Goal: Task Accomplishment & Management: Manage account settings

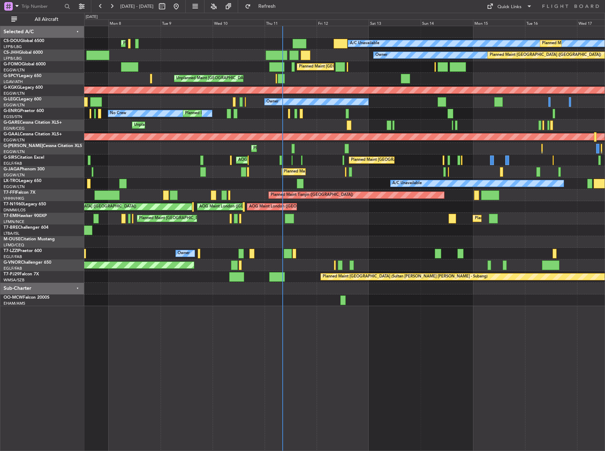
click at [326, 238] on div "A/C Unavailable Planned Maint [GEOGRAPHIC_DATA] ([GEOGRAPHIC_DATA]) Planned Mai…" at bounding box center [344, 166] width 520 height 280
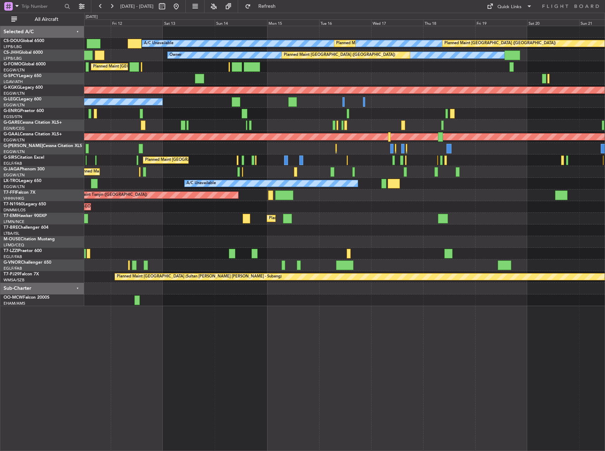
click at [195, 218] on div "Planned Maint [GEOGRAPHIC_DATA] Planned Maint [GEOGRAPHIC_DATA]" at bounding box center [344, 219] width 520 height 12
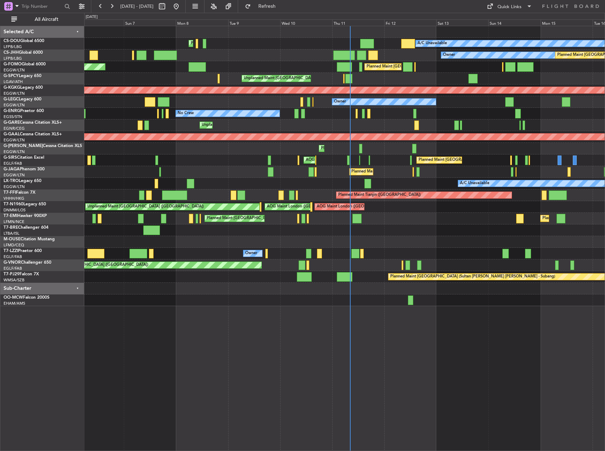
click at [405, 234] on div at bounding box center [344, 231] width 520 height 12
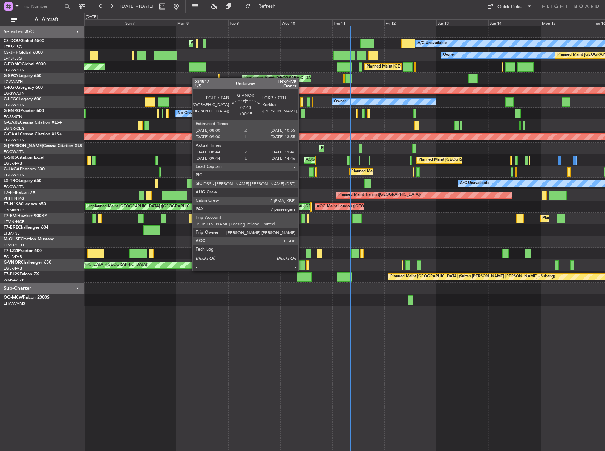
click at [301, 264] on div at bounding box center [302, 266] width 7 height 10
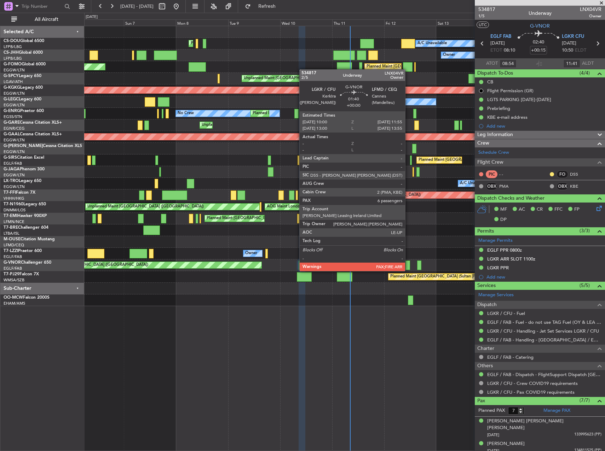
click at [408, 264] on div at bounding box center [407, 266] width 4 height 10
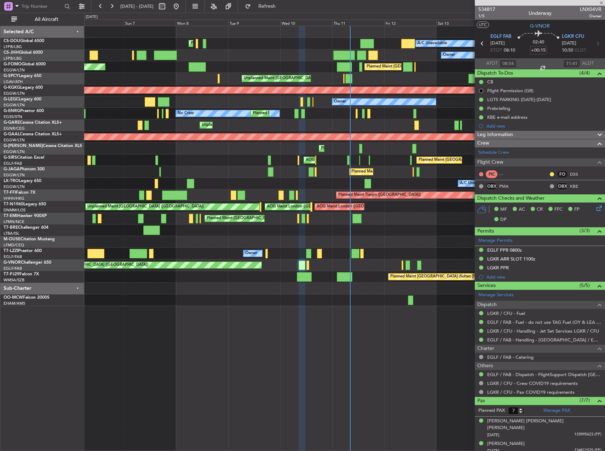
type input "6"
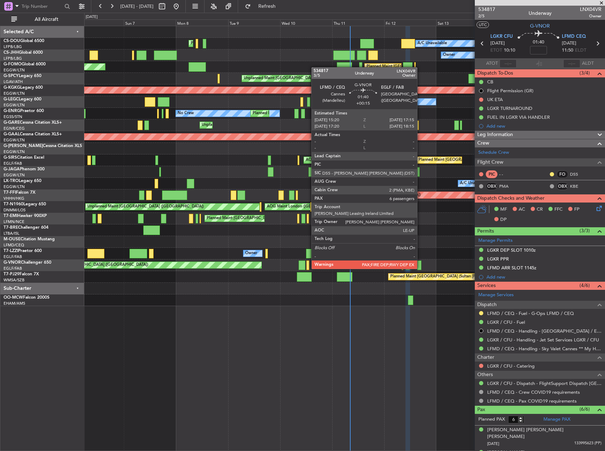
click at [420, 262] on div at bounding box center [419, 266] width 4 height 10
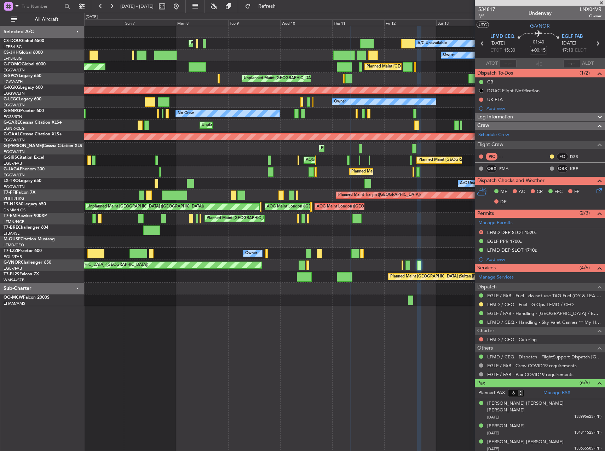
click at [368, 421] on div "A/C Unavailable Planned Maint [GEOGRAPHIC_DATA] ([GEOGRAPHIC_DATA]) Planned Mai…" at bounding box center [344, 239] width 521 height 426
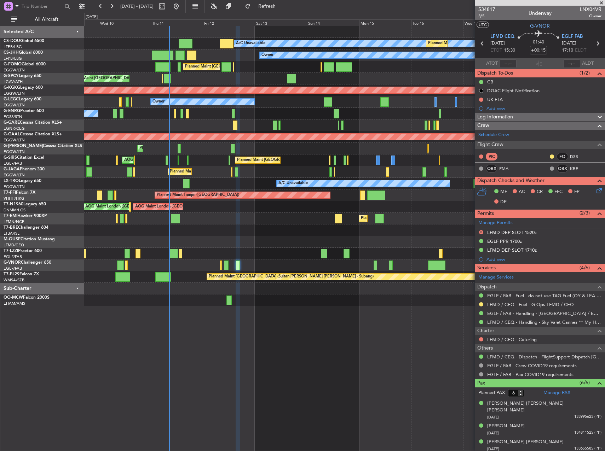
click at [150, 282] on div "Planned Maint [GEOGRAPHIC_DATA] (Sultan [PERSON_NAME] [PERSON_NAME] - Subang)" at bounding box center [344, 277] width 520 height 12
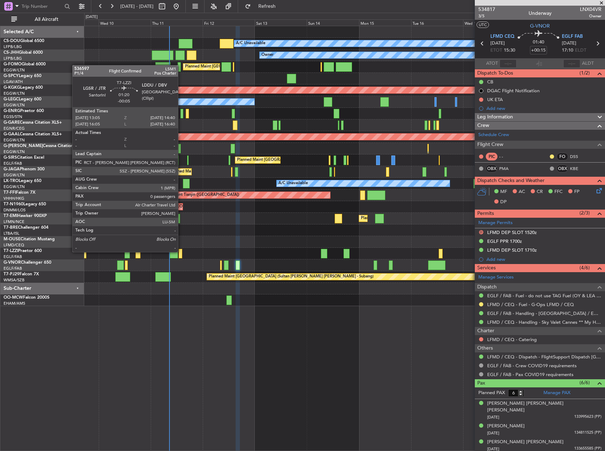
click at [181, 252] on div at bounding box center [181, 254] width 4 height 10
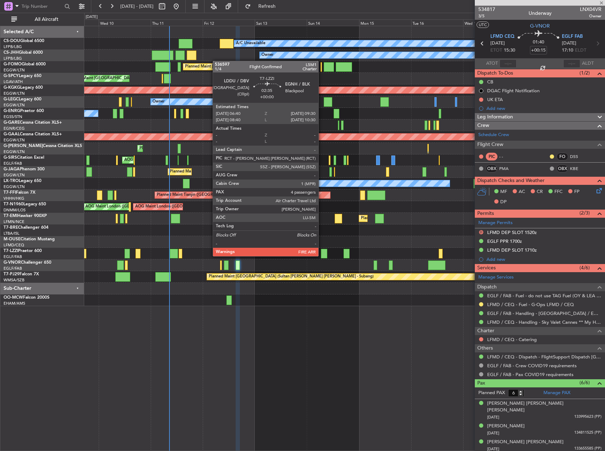
type input "-00:05"
type input "0"
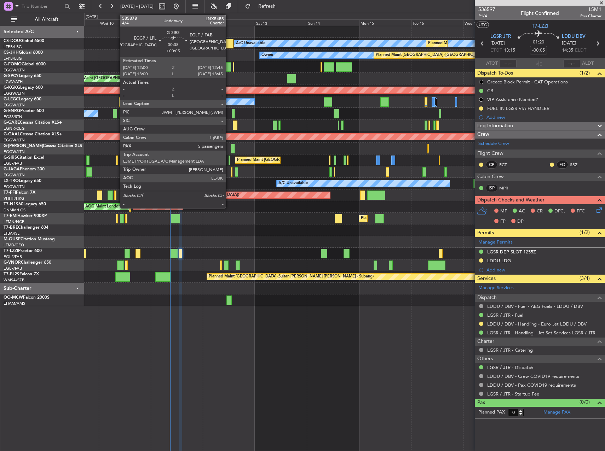
click at [229, 158] on div at bounding box center [230, 161] width 2 height 10
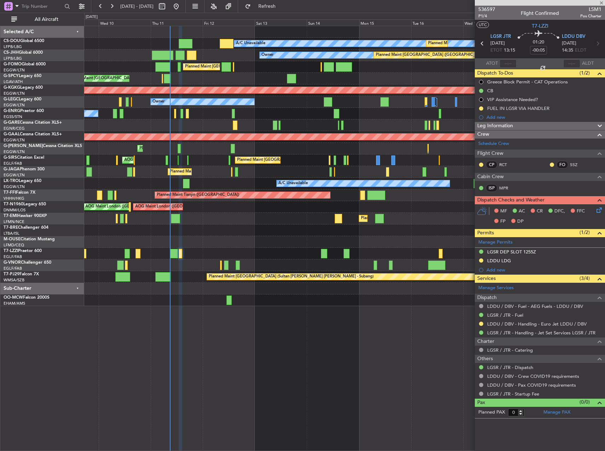
type input "+00:05"
type input "5"
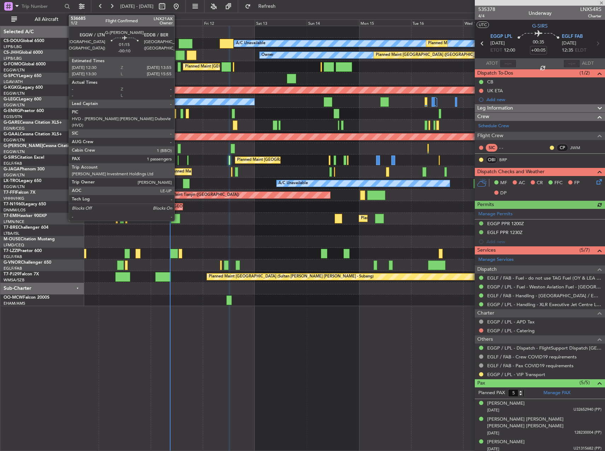
click at [178, 150] on div at bounding box center [179, 149] width 3 height 10
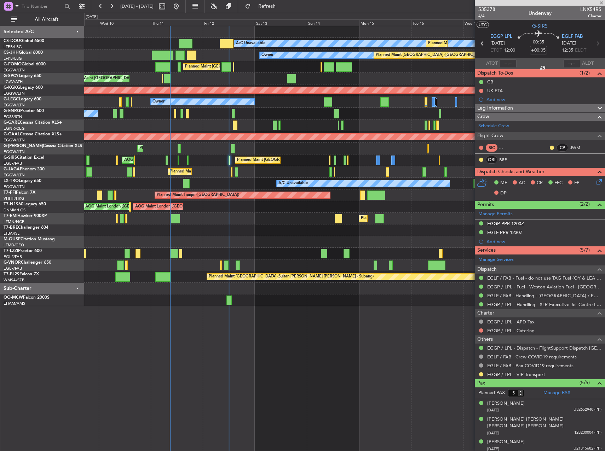
type input "-00:10"
type input "1"
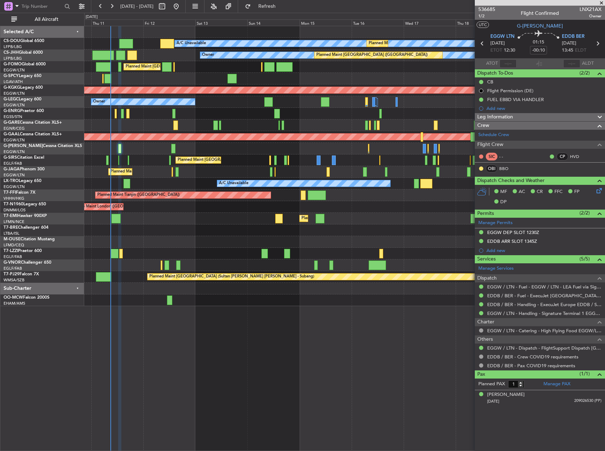
click at [228, 150] on div "Planned Maint [GEOGRAPHIC_DATA] ([GEOGRAPHIC_DATA])" at bounding box center [344, 149] width 520 height 12
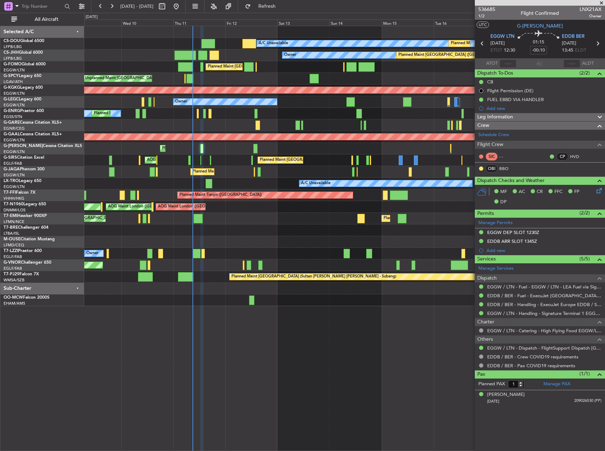
click at [226, 113] on div "No Crew Planned Maint [GEOGRAPHIC_DATA] ([GEOGRAPHIC_DATA])" at bounding box center [344, 114] width 520 height 12
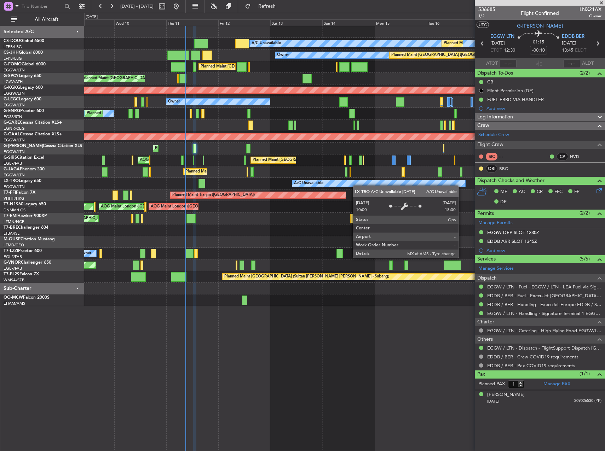
click at [337, 155] on div "A/C Unavailable Planned Maint [GEOGRAPHIC_DATA] ([GEOGRAPHIC_DATA]) Planned Mai…" at bounding box center [344, 166] width 520 height 280
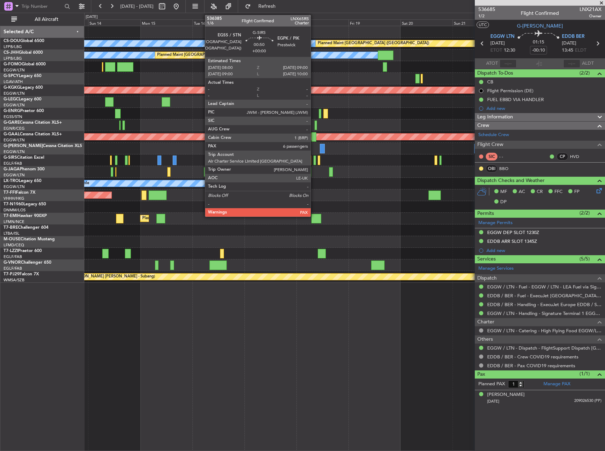
click at [314, 161] on div at bounding box center [314, 161] width 2 height 10
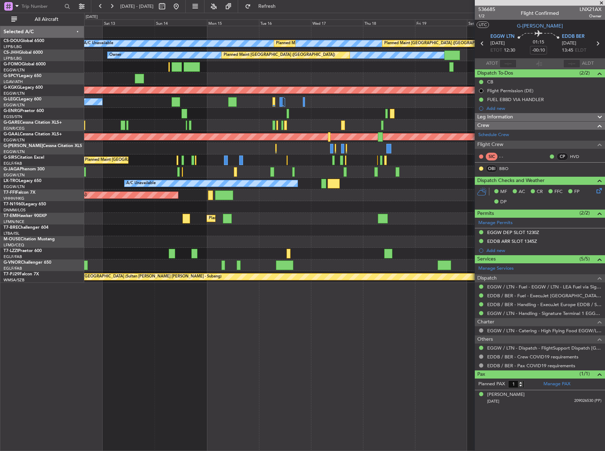
click at [320, 166] on div "A/C Unavailable Planned Maint [GEOGRAPHIC_DATA] ([GEOGRAPHIC_DATA]) Planned Mai…" at bounding box center [344, 154] width 520 height 257
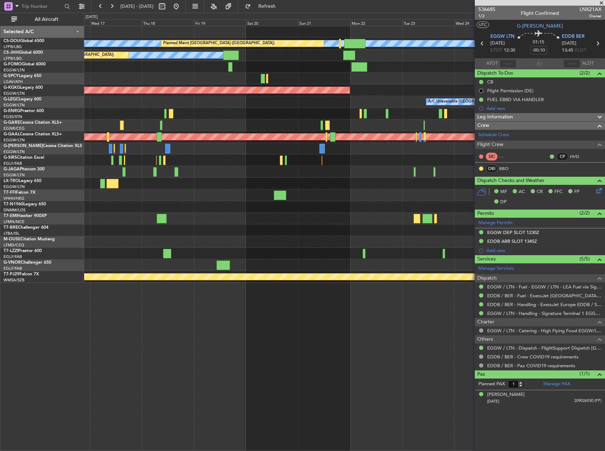
click at [130, 109] on div "A/C Unavailable Planned Maint [GEOGRAPHIC_DATA] ([GEOGRAPHIC_DATA]) Planned Mai…" at bounding box center [344, 154] width 520 height 257
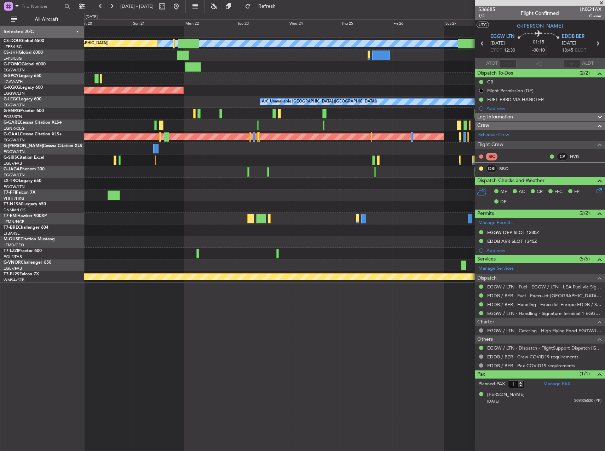
click at [143, 108] on div at bounding box center [344, 114] width 520 height 12
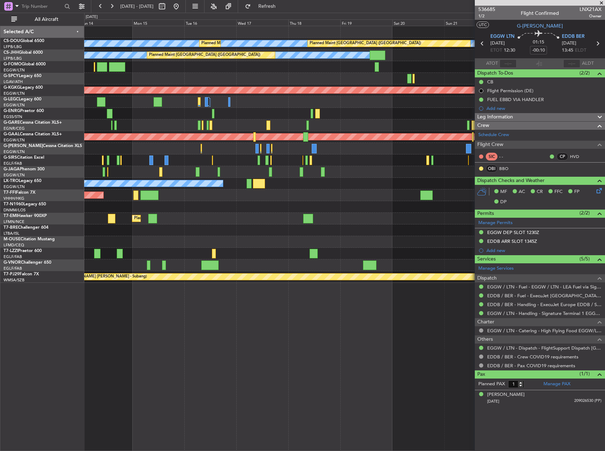
click at [409, 99] on div "A/C Unavailable [GEOGRAPHIC_DATA] ([GEOGRAPHIC_DATA]) Owner Planned Maint [GEOG…" at bounding box center [344, 102] width 520 height 12
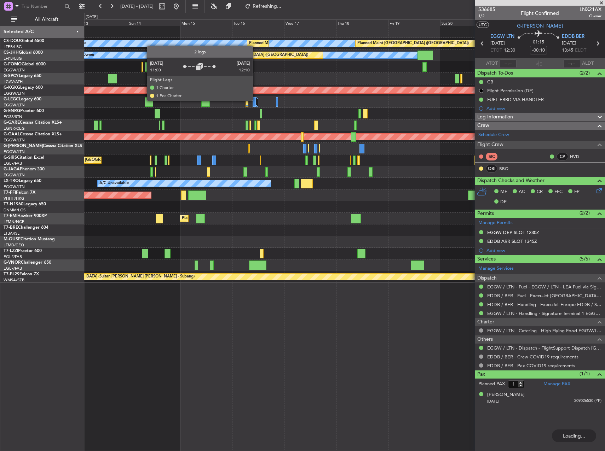
click at [256, 100] on div at bounding box center [256, 101] width 2 height 8
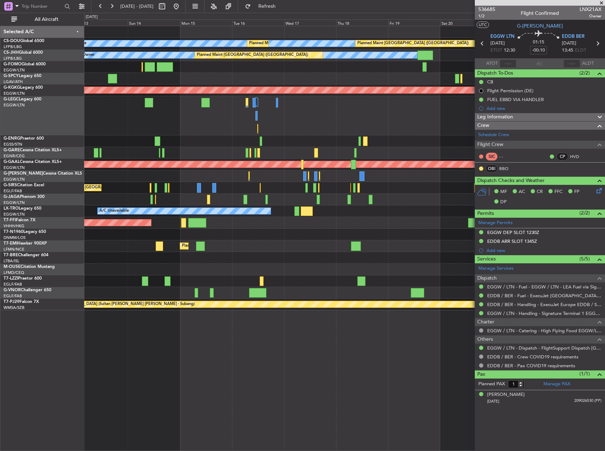
click at [590, 415] on article "536685 1/2 Flight Confirmed LNX21AX Owner UTC G-[PERSON_NAME] EGGW LTN [DATE] E…" at bounding box center [540, 229] width 130 height 446
click at [569, 417] on article "536685 1/2 Flight Confirmed LNX21AX Owner UTC G-[PERSON_NAME] EGGW LTN [DATE] E…" at bounding box center [540, 229] width 130 height 446
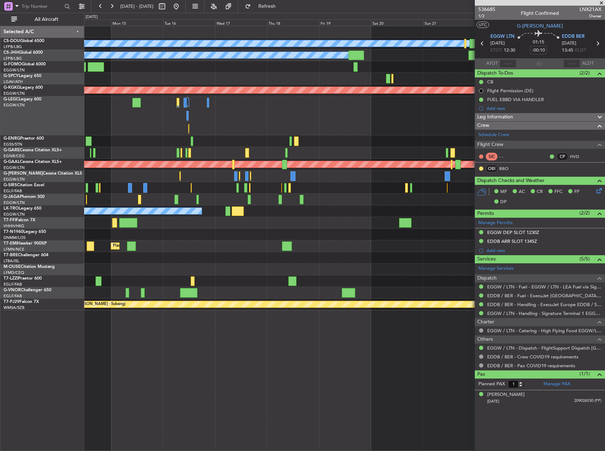
click at [506, 213] on fb-app "[DATE] - [DATE] Refresh Quick Links All Aircraft Planned Maint [GEOGRAPHIC_DATA…" at bounding box center [302, 228] width 605 height 446
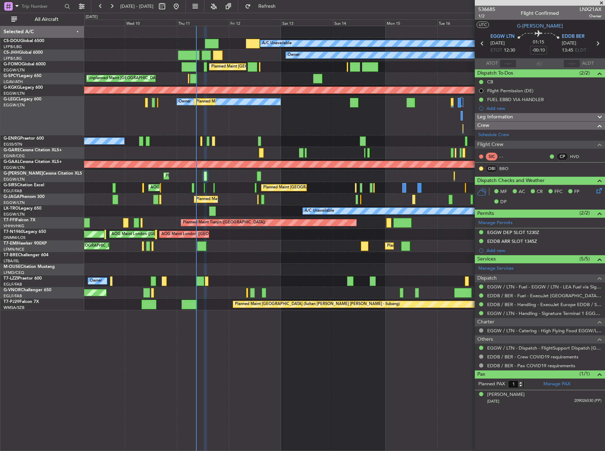
click at [341, 197] on div "Planned Maint [GEOGRAPHIC_DATA] ([GEOGRAPHIC_DATA]) A/C Unavailable Planned Mai…" at bounding box center [344, 168] width 520 height 284
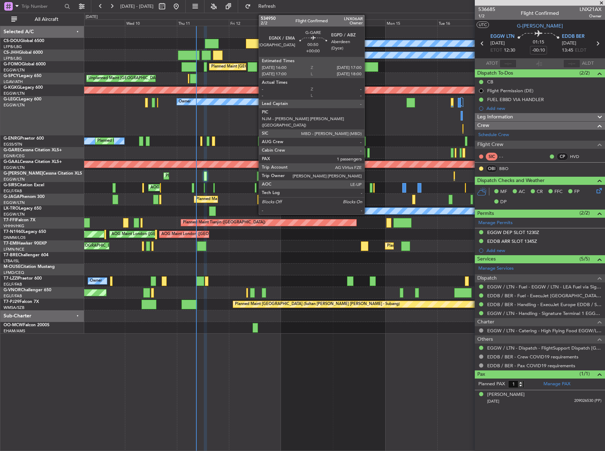
click at [368, 153] on div at bounding box center [368, 153] width 2 height 10
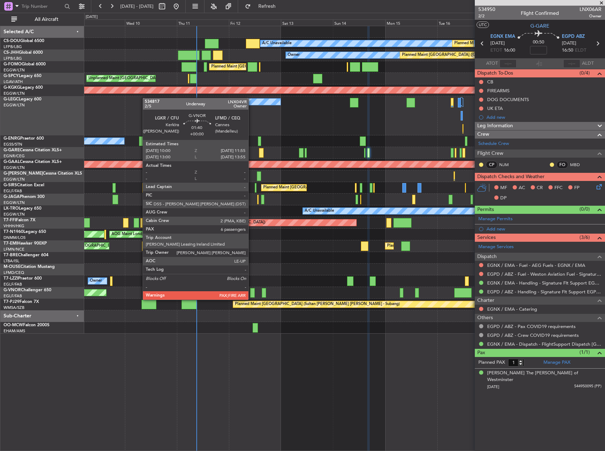
click at [252, 293] on div at bounding box center [252, 293] width 4 height 10
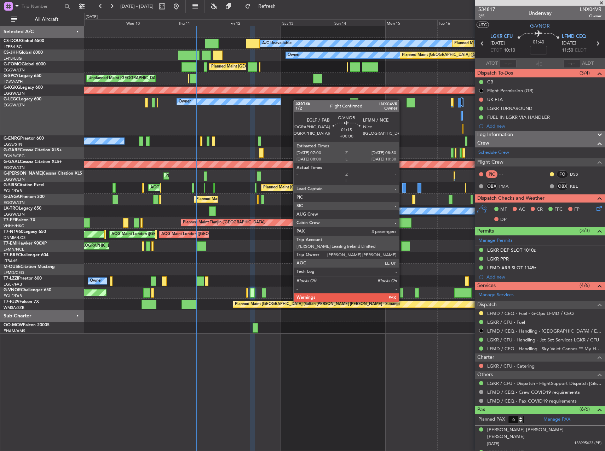
click at [402, 295] on div at bounding box center [402, 293] width 4 height 10
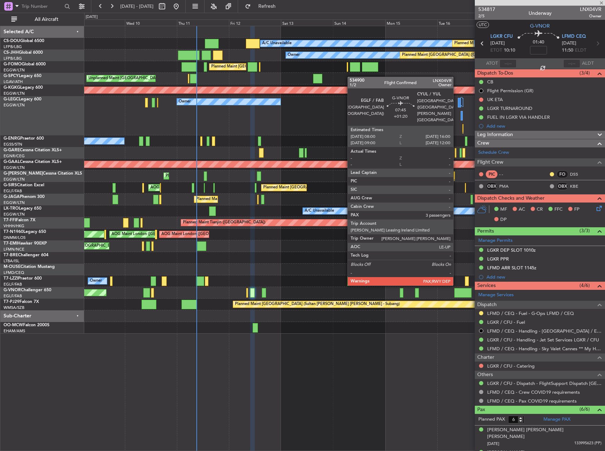
click at [456, 291] on div at bounding box center [463, 293] width 18 height 10
type input "3"
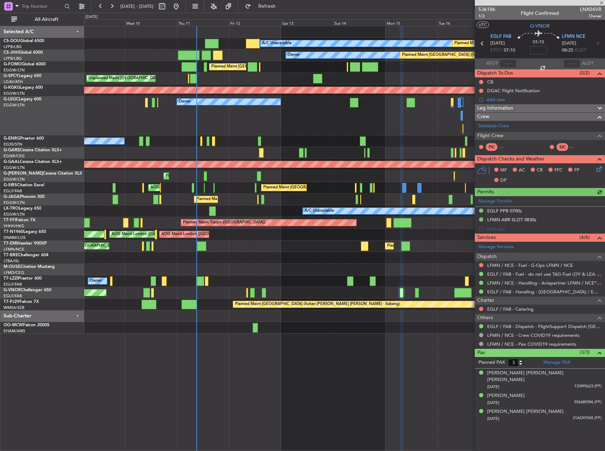
type input "+01:20"
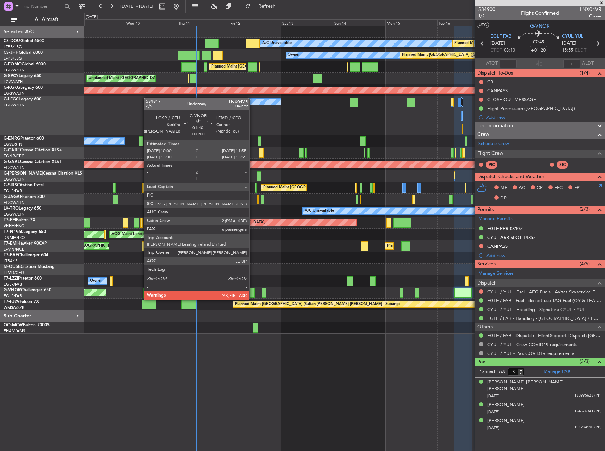
click at [253, 293] on div at bounding box center [252, 293] width 4 height 10
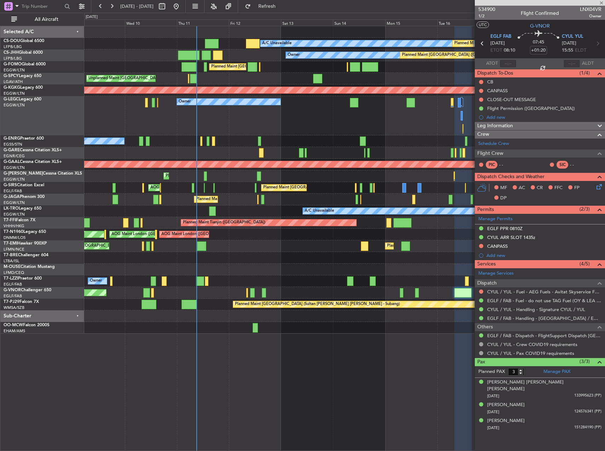
type input "6"
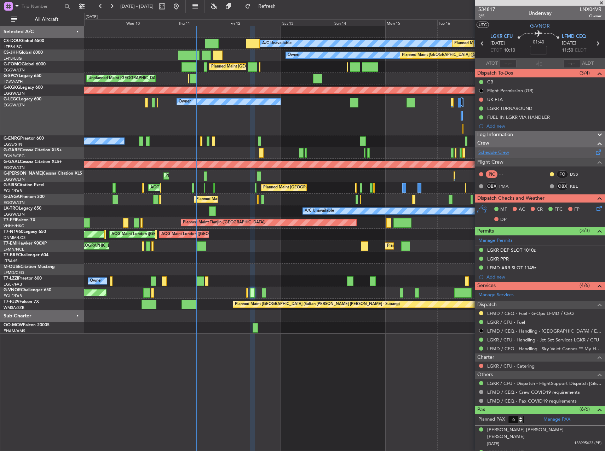
click at [507, 153] on link "Schedule Crew" at bounding box center [493, 152] width 31 height 7
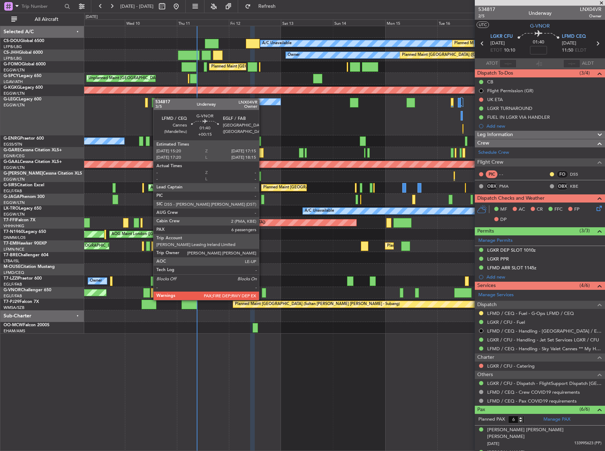
click at [263, 294] on div at bounding box center [264, 293] width 4 height 10
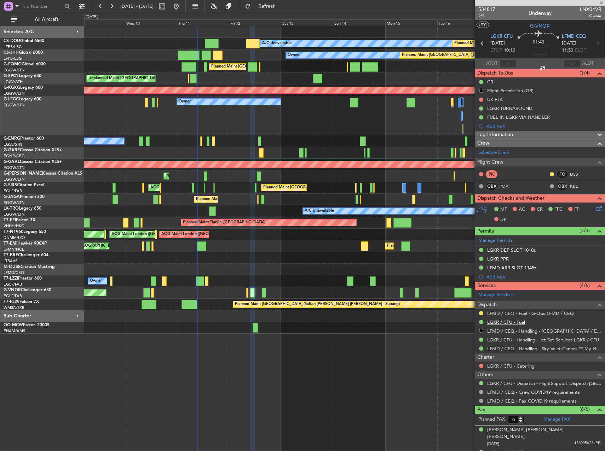
type input "+00:15"
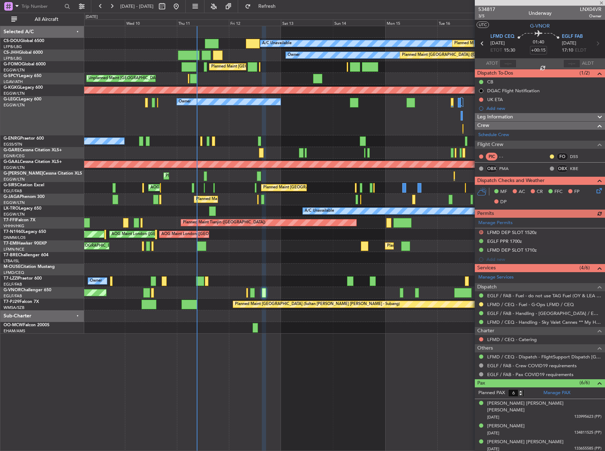
click at [566, 238] on div "Manage Permits D LFMD DEP SLOT 1520z EGLF PPR 1700z LFMD DEP SLOT 1710z Add new" at bounding box center [540, 241] width 130 height 46
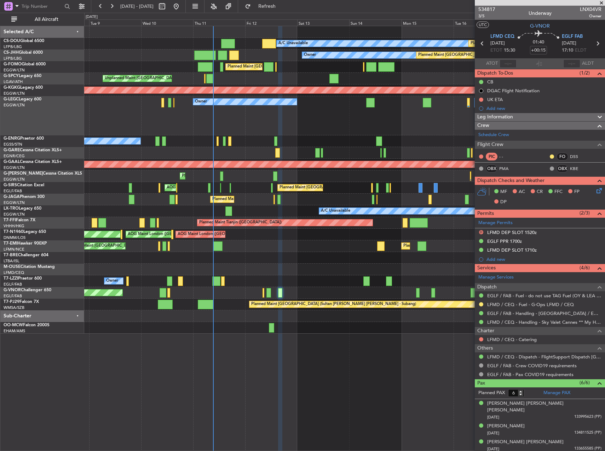
click at [258, 263] on div at bounding box center [344, 258] width 520 height 12
click at [272, 282] on div "Owner" at bounding box center [344, 282] width 520 height 12
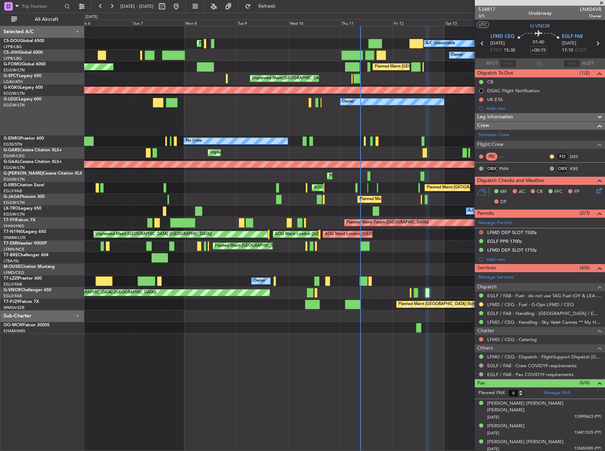
click at [421, 296] on div "Planned Maint [GEOGRAPHIC_DATA] ([GEOGRAPHIC_DATA])" at bounding box center [344, 293] width 520 height 12
